Goal: Task Accomplishment & Management: Complete application form

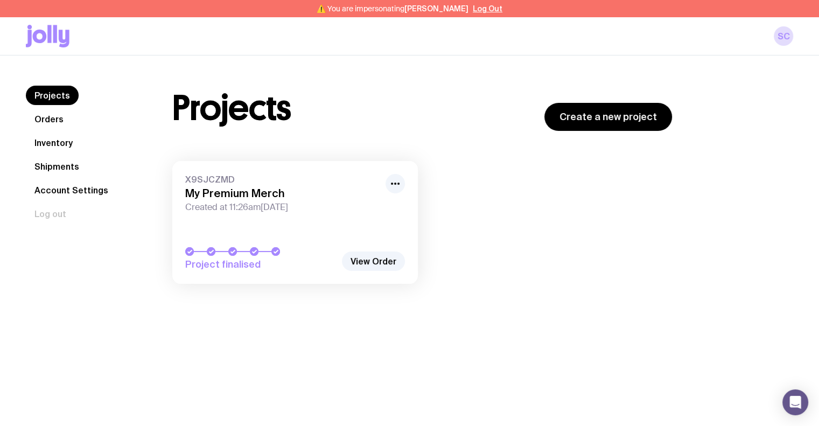
click at [61, 144] on link "Inventory" at bounding box center [53, 142] width 55 height 19
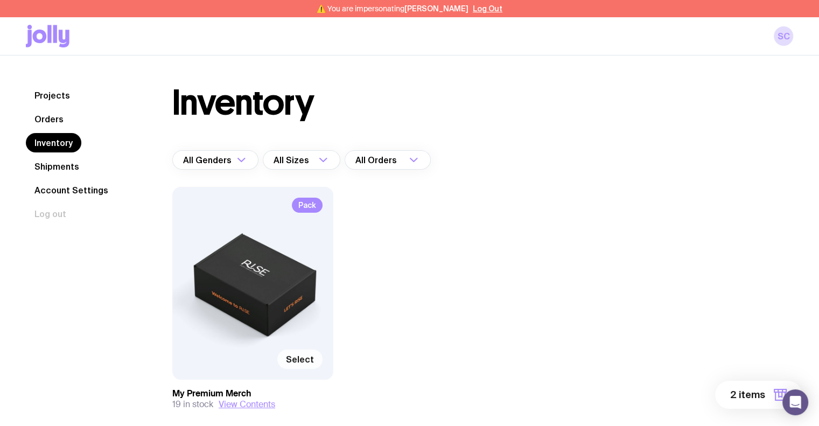
click at [303, 362] on span "Select" at bounding box center [300, 359] width 28 height 11
click at [0, 0] on input "Select" at bounding box center [0, 0] width 0 height 0
click at [730, 386] on button "3 items" at bounding box center [758, 395] width 86 height 28
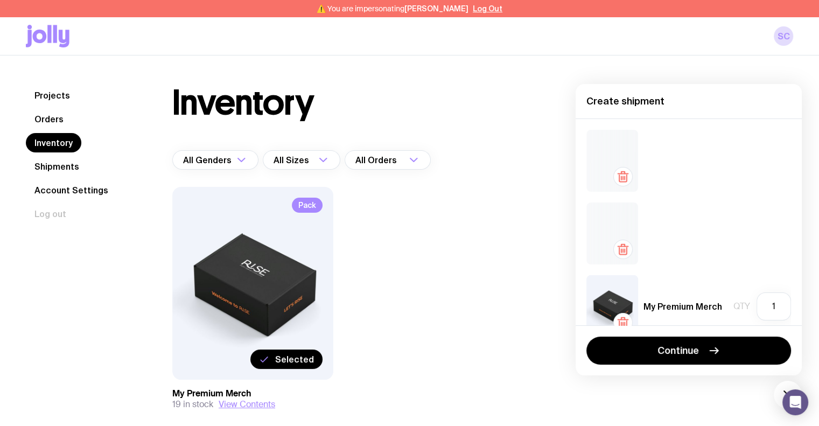
click at [623, 251] on icon "button" at bounding box center [623, 250] width 0 height 3
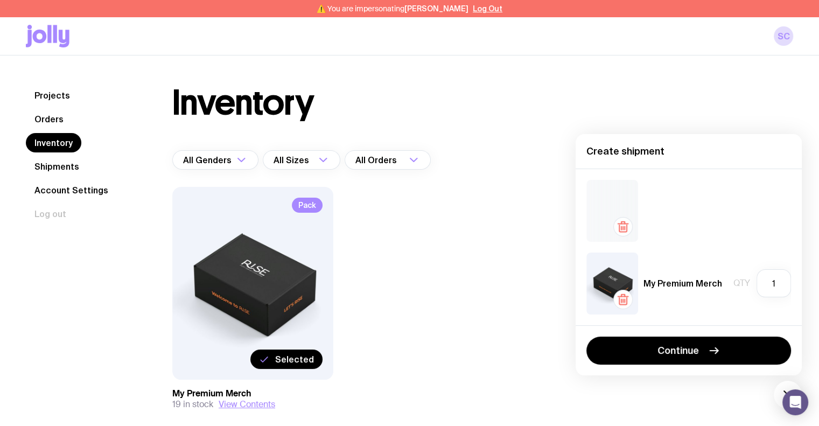
click at [624, 227] on icon "button" at bounding box center [622, 226] width 13 height 13
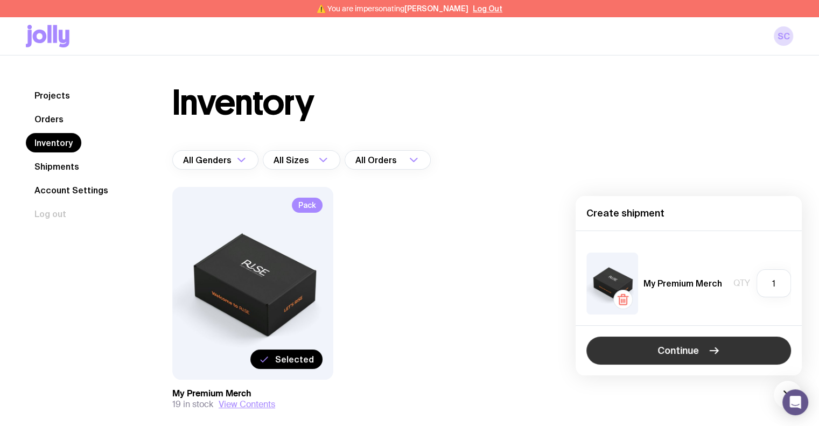
click at [669, 352] on span "Continue" at bounding box center [677, 350] width 41 height 13
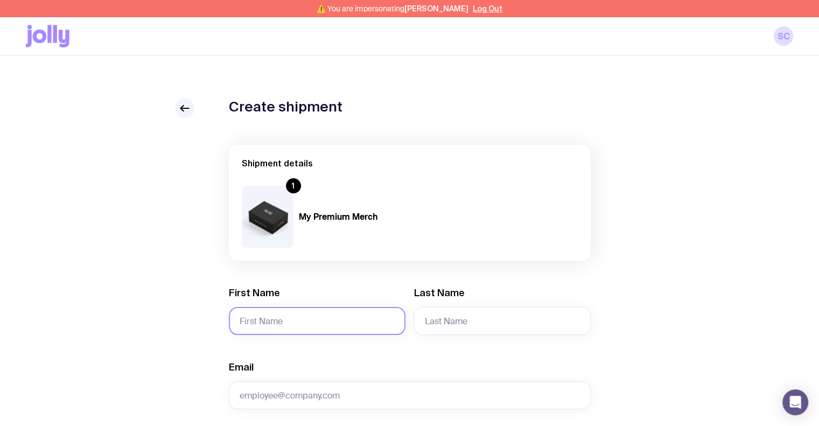
click at [298, 310] on input "First Name" at bounding box center [317, 321] width 177 height 28
type input "[MEDICAL_DATA]"
type input "[PERSON_NAME]"
click at [255, 385] on input "Email" at bounding box center [410, 395] width 362 height 28
paste input "[EMAIL_ADDRESS][DOMAIN_NAME]"
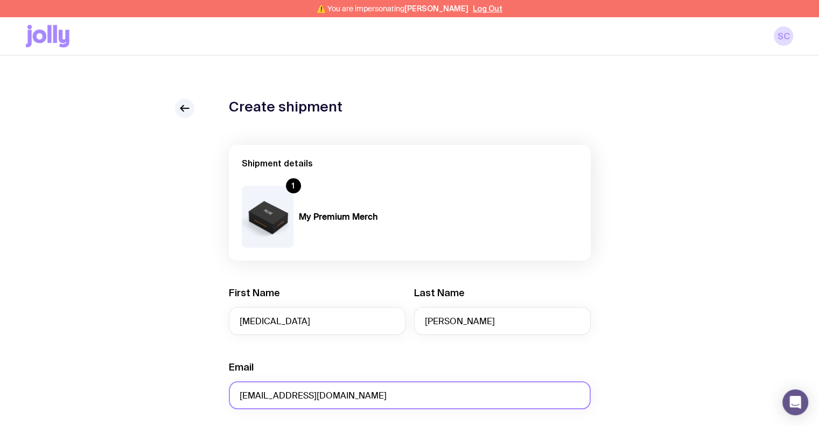
click at [238, 398] on input "[EMAIL_ADDRESS][DOMAIN_NAME]" at bounding box center [410, 395] width 362 height 28
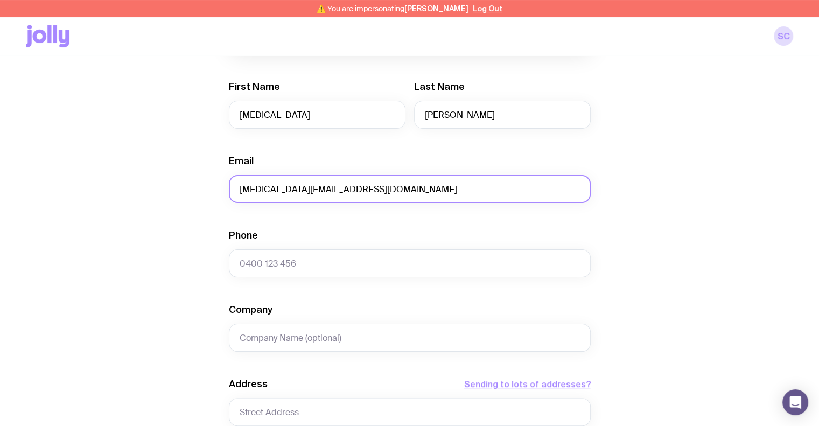
scroll to position [215, 0]
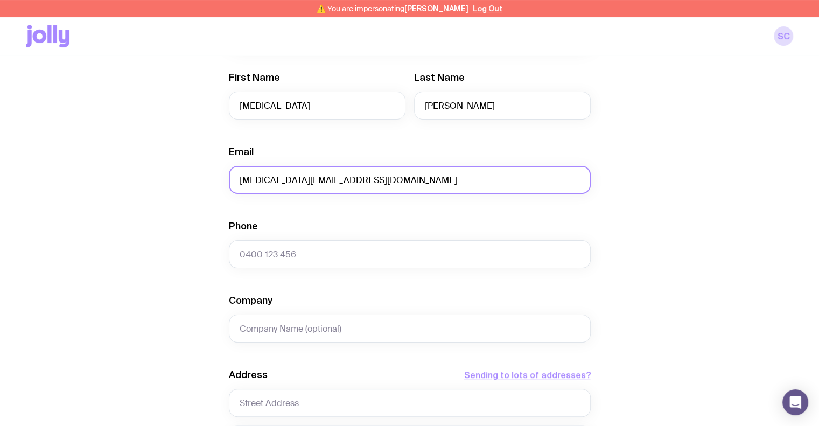
type input "[MEDICAL_DATA][EMAIL_ADDRESS][DOMAIN_NAME]"
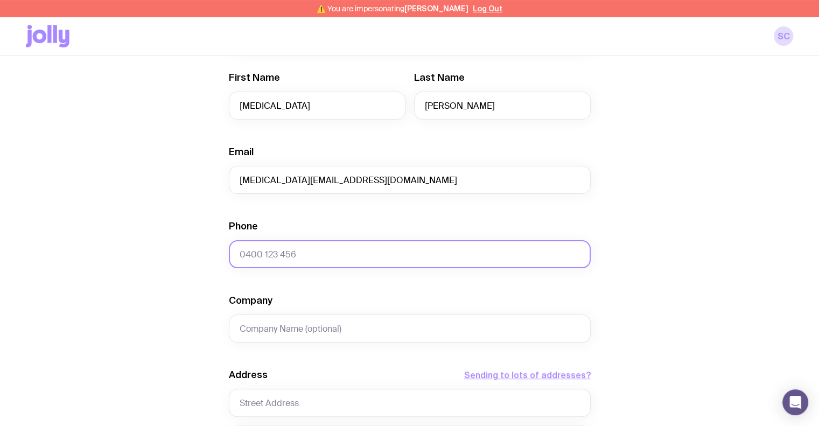
click at [275, 263] on input "Phone" at bounding box center [410, 254] width 362 height 28
paste input "0430 614 070"
type input "0430 614 070"
click at [273, 398] on input "text" at bounding box center [410, 403] width 362 height 28
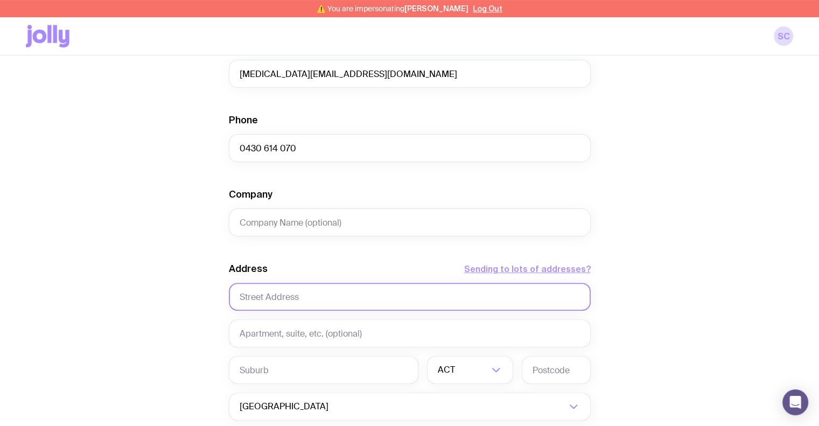
scroll to position [323, 0]
type input "26 The Circus"
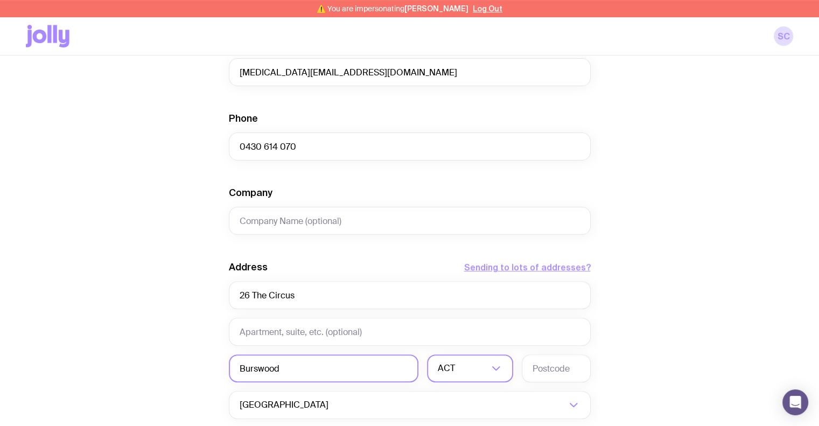
type input "Burswood"
click at [479, 362] on input "Search for option" at bounding box center [472, 368] width 31 height 28
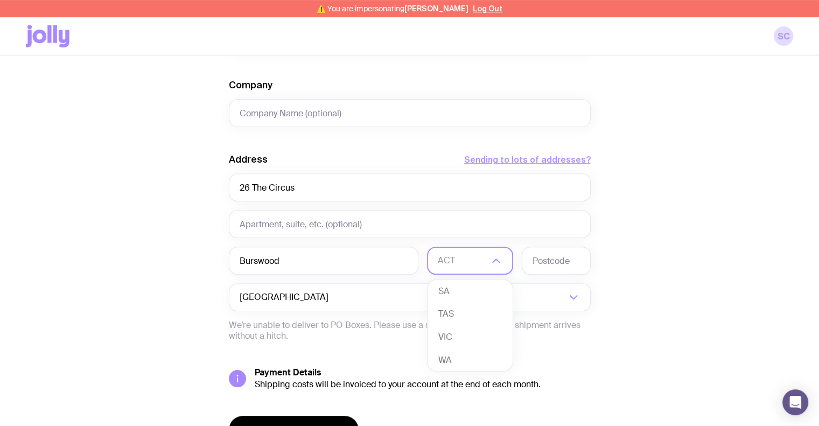
scroll to position [98, 0]
click at [455, 359] on li "WA" at bounding box center [469, 357] width 85 height 23
click at [551, 266] on input "text" at bounding box center [556, 261] width 69 height 28
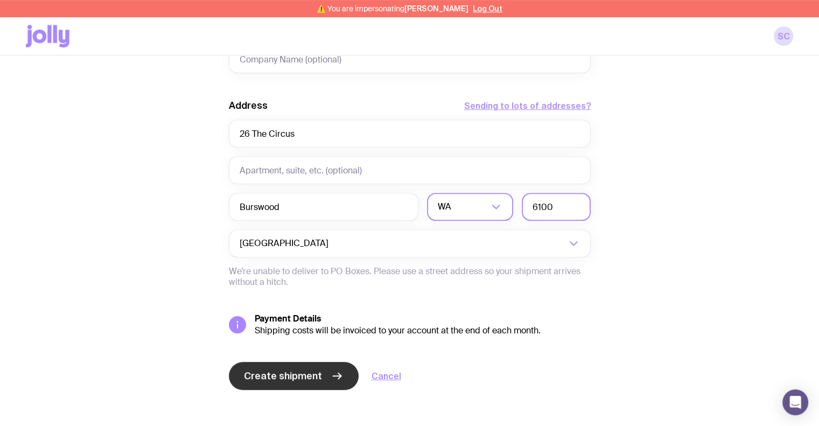
type input "6100"
click at [286, 369] on span "Create shipment" at bounding box center [283, 375] width 78 height 13
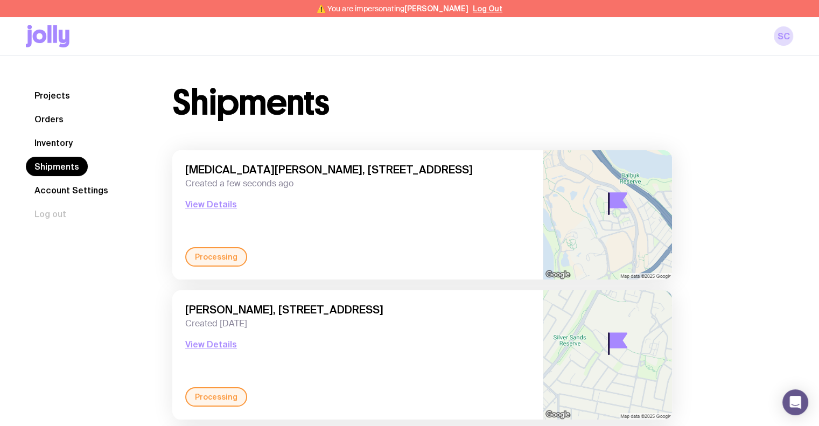
drag, startPoint x: 454, startPoint y: 167, endPoint x: 187, endPoint y: 170, distance: 267.0
click at [187, 170] on span "[MEDICAL_DATA][PERSON_NAME], [STREET_ADDRESS]" at bounding box center [357, 169] width 345 height 13
copy span "[MEDICAL_DATA][PERSON_NAME], [STREET_ADDRESS]"
